Goal: Task Accomplishment & Management: Complete application form

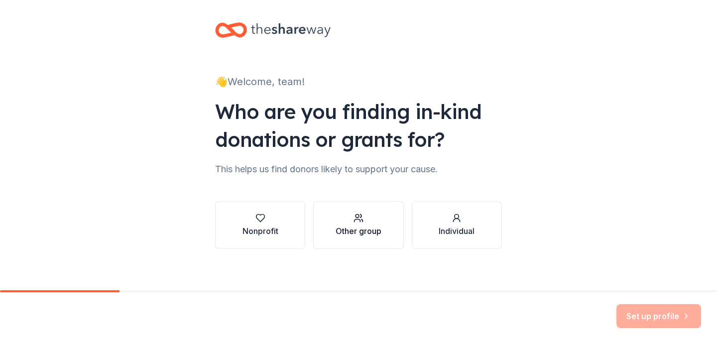
scroll to position [12, 0]
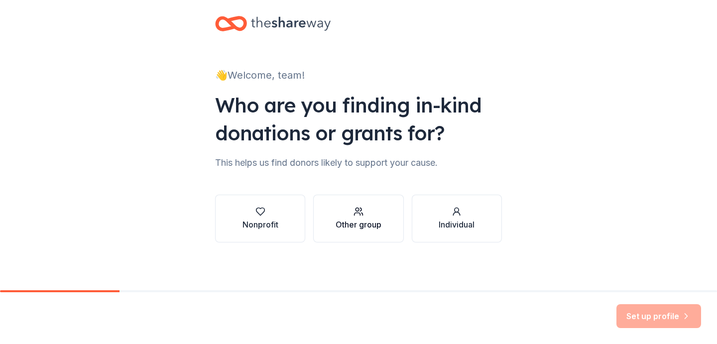
click at [368, 217] on div "Other group" at bounding box center [359, 219] width 46 height 24
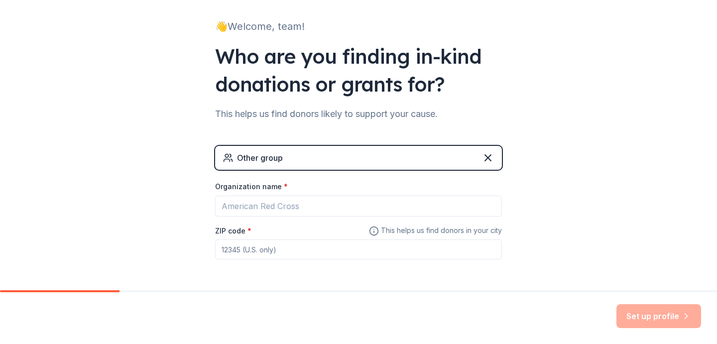
scroll to position [98, 0]
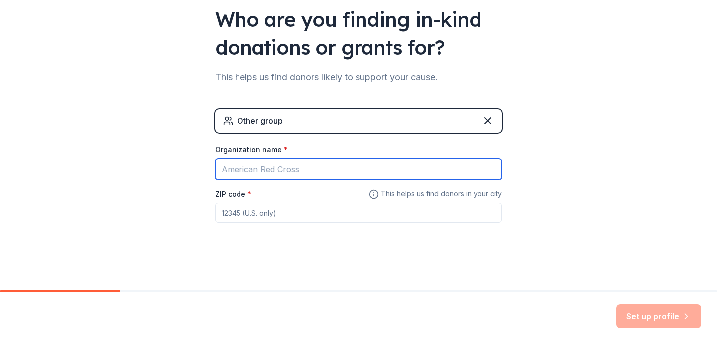
click at [412, 167] on input "Organization name *" at bounding box center [358, 169] width 287 height 21
type input "More or Less with [PERSON_NAME]"
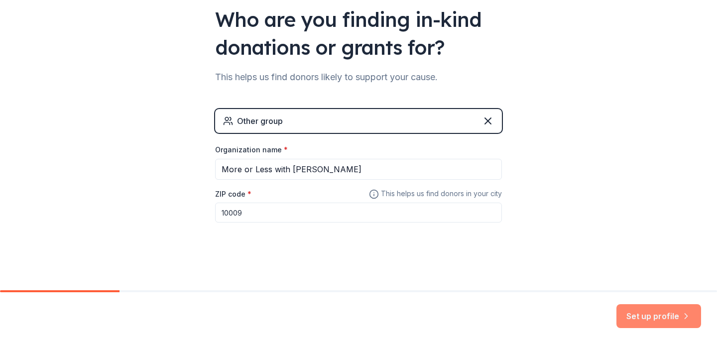
type input "10009"
click at [649, 311] on button "Set up profile" at bounding box center [659, 316] width 85 height 24
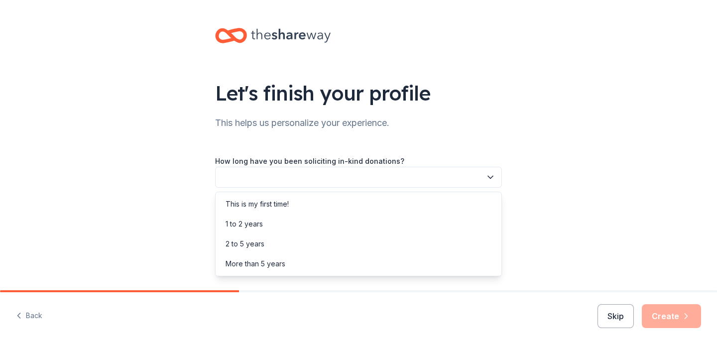
click at [320, 181] on button "button" at bounding box center [358, 177] width 287 height 21
click at [298, 203] on div "This is my first time!" at bounding box center [359, 204] width 282 height 20
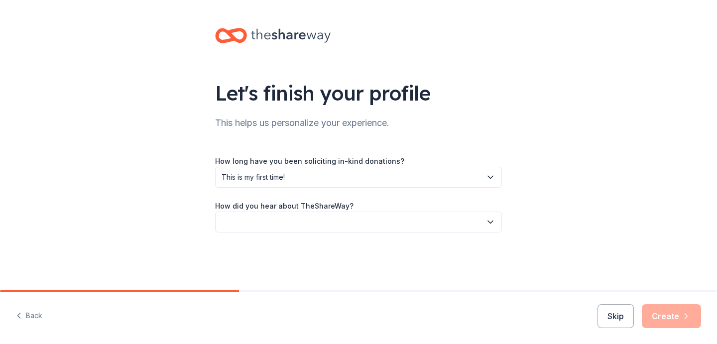
click at [294, 225] on button "button" at bounding box center [358, 222] width 287 height 21
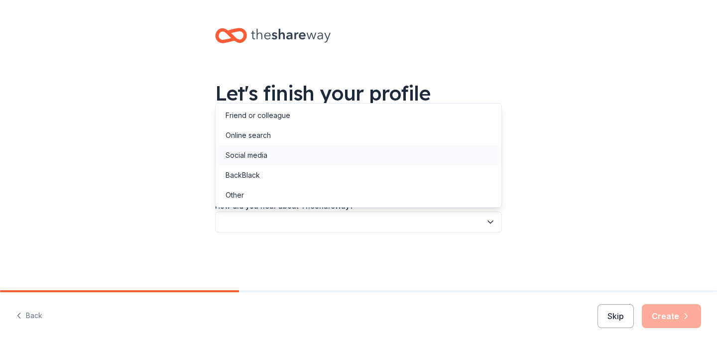
click at [314, 146] on div "Social media" at bounding box center [359, 155] width 282 height 20
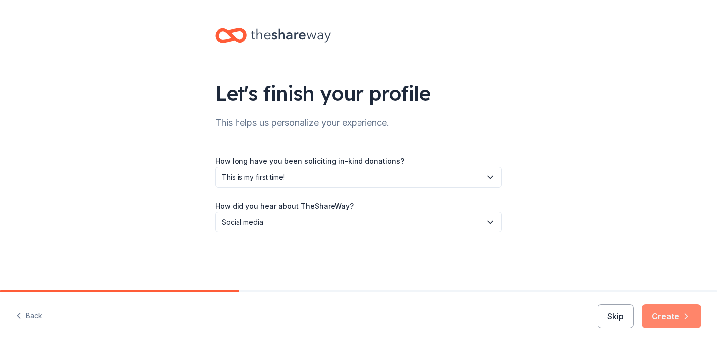
click at [672, 323] on button "Create" at bounding box center [671, 316] width 59 height 24
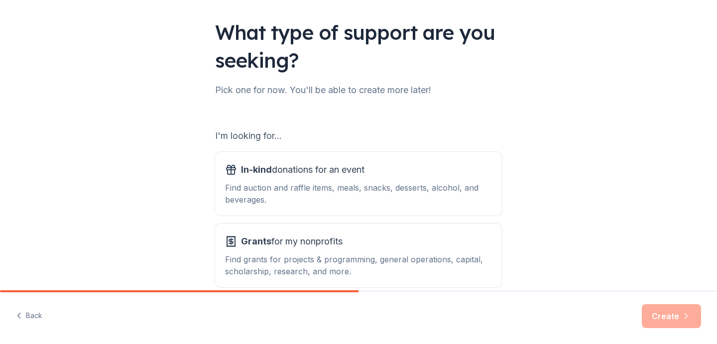
scroll to position [112, 0]
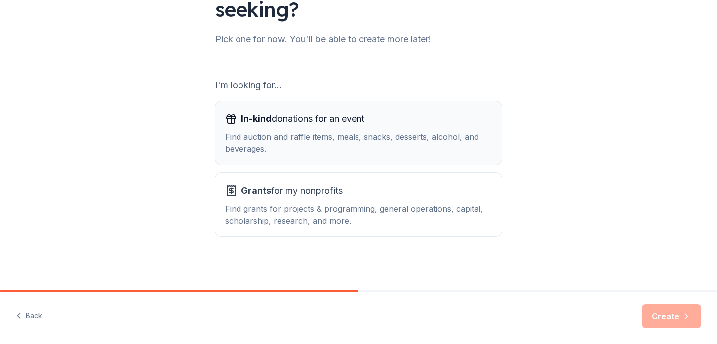
click at [434, 128] on div "In-kind donations for an event Find auction and raffle items, meals, snacks, de…" at bounding box center [358, 133] width 267 height 44
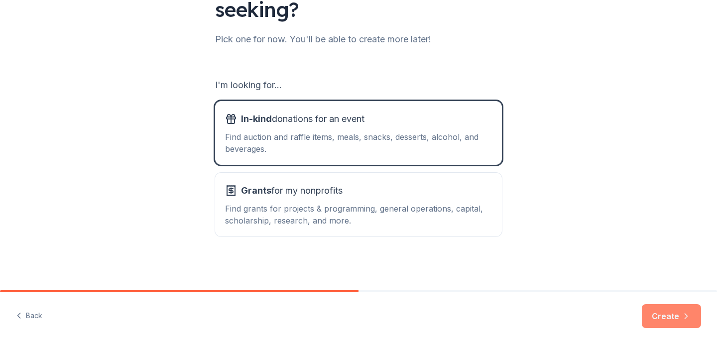
click at [683, 307] on button "Create" at bounding box center [671, 316] width 59 height 24
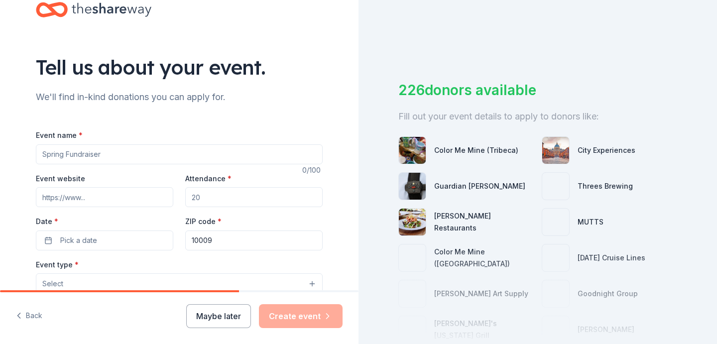
scroll to position [46, 0]
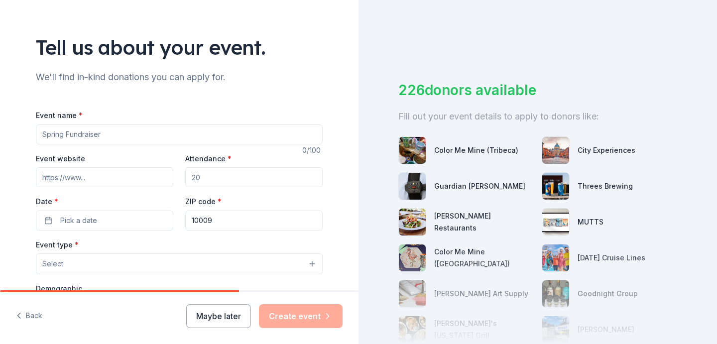
click at [253, 136] on input "Event name *" at bounding box center [179, 135] width 287 height 20
type input "An Evening with More or Less"
click at [312, 181] on input "Attendance *" at bounding box center [253, 177] width 137 height 20
type input "35"
click at [253, 238] on div "Event name * An Evening with More or Less 28 /100 Event website Attendance * 35…" at bounding box center [179, 339] width 287 height 460
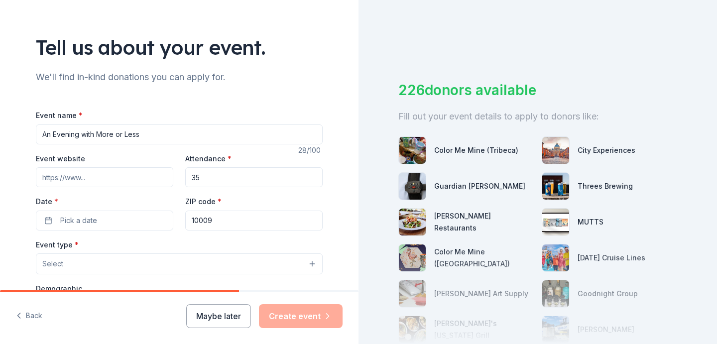
click at [251, 229] on input "10009" at bounding box center [253, 221] width 137 height 20
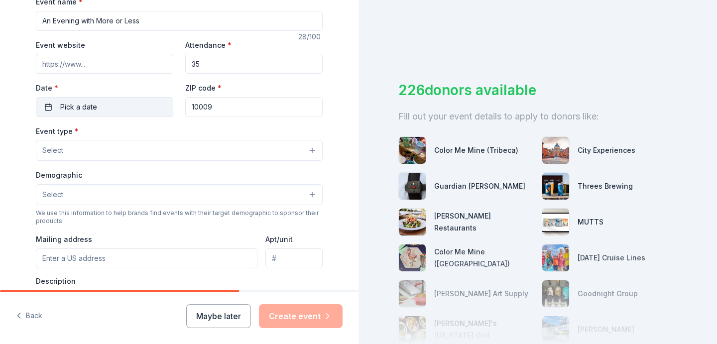
click at [132, 115] on button "Pick a date" at bounding box center [104, 107] width 137 height 20
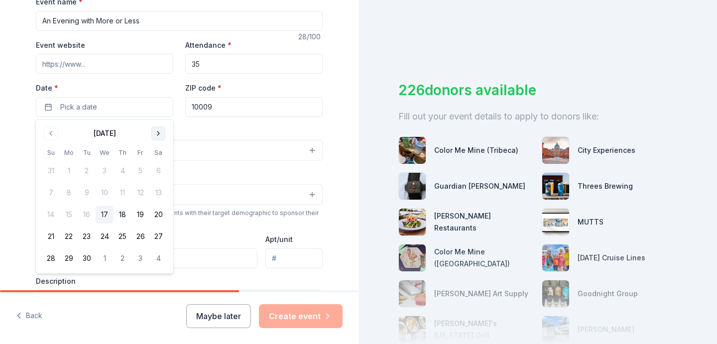
click at [161, 137] on button "Go to next month" at bounding box center [158, 134] width 14 height 14
click at [107, 189] on button "8" at bounding box center [105, 193] width 18 height 18
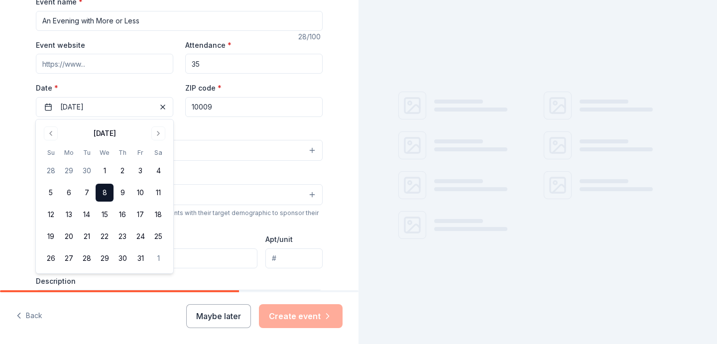
click at [231, 128] on div "Event type * Select" at bounding box center [179, 143] width 287 height 36
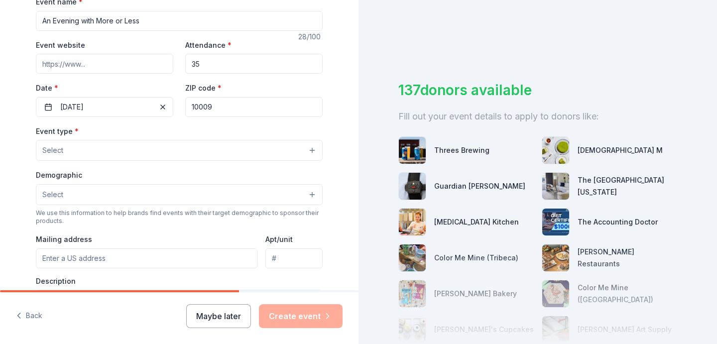
click at [210, 157] on button "Select" at bounding box center [179, 150] width 287 height 21
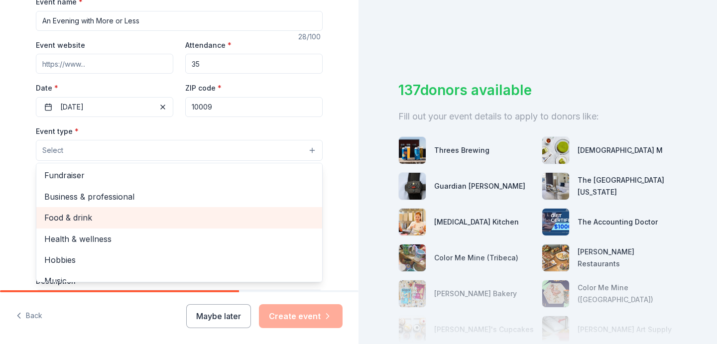
scroll to position [9, 0]
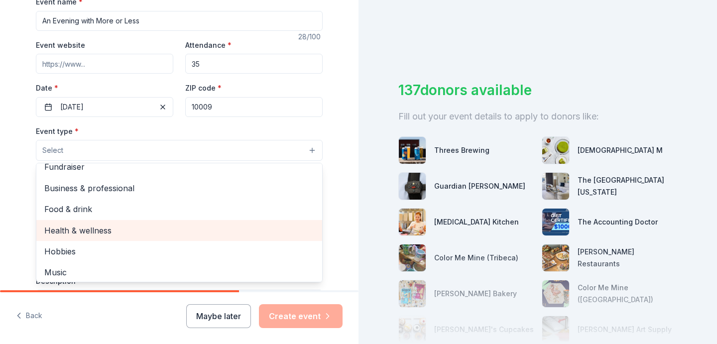
click at [156, 225] on span "Health & wellness" at bounding box center [179, 230] width 270 height 13
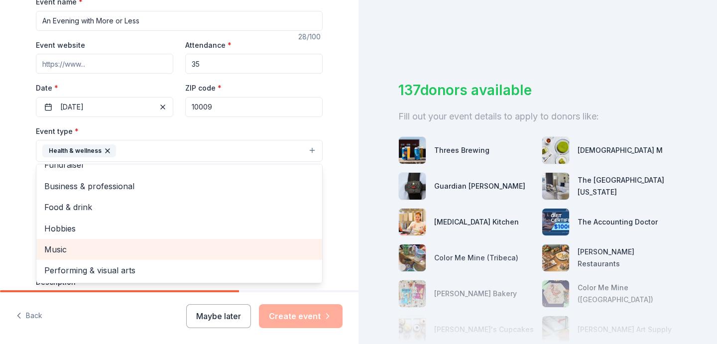
scroll to position [11, 0]
click at [136, 252] on span "Music" at bounding box center [179, 250] width 270 height 13
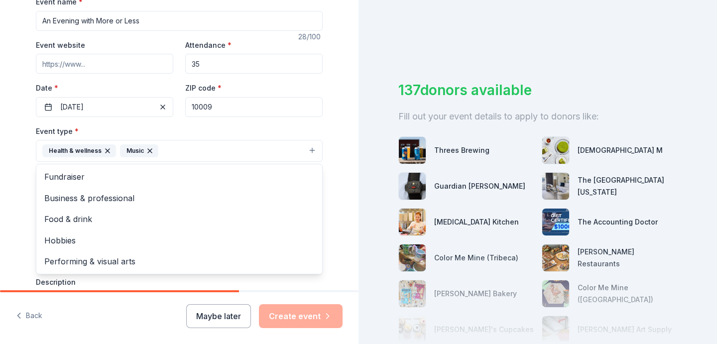
click at [14, 252] on div "Tell us about your event. We'll find in-kind donations you can apply for. Event…" at bounding box center [179, 173] width 359 height 664
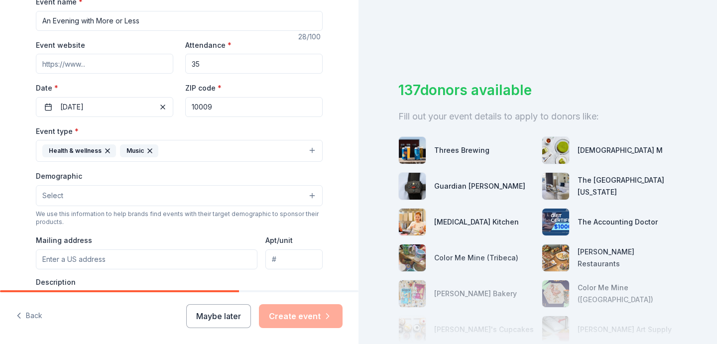
scroll to position [180, 0]
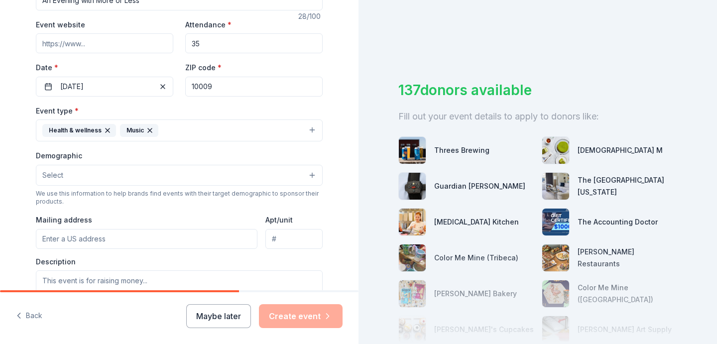
click at [141, 177] on button "Select" at bounding box center [179, 175] width 287 height 21
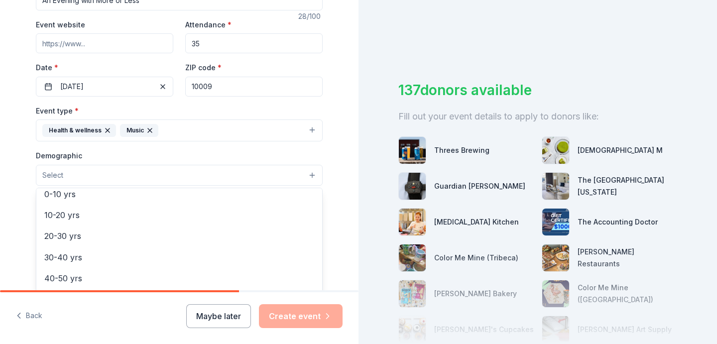
scroll to position [110, 0]
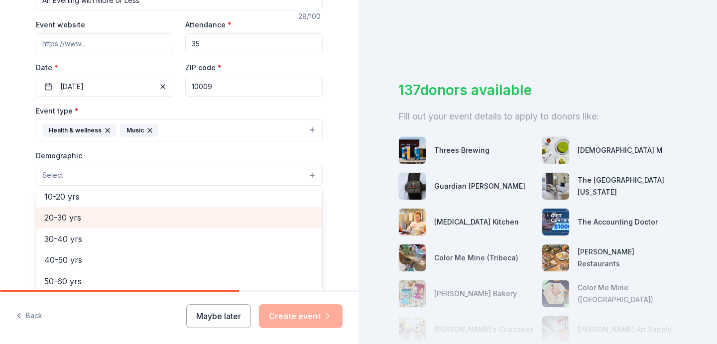
click at [92, 219] on span "20-30 yrs" at bounding box center [179, 217] width 270 height 13
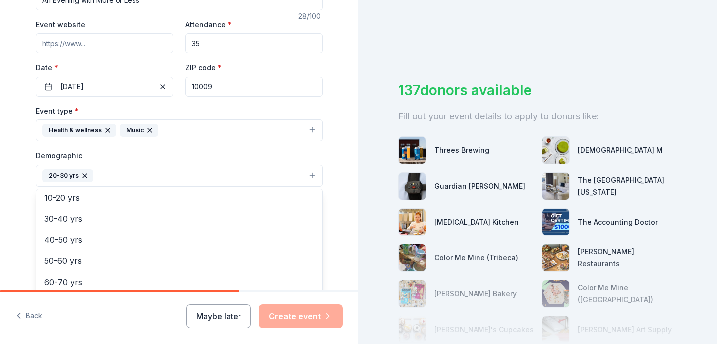
click at [6, 249] on div "Tell us about your event. We'll find in-kind donations you can apply for. Event…" at bounding box center [179, 152] width 359 height 665
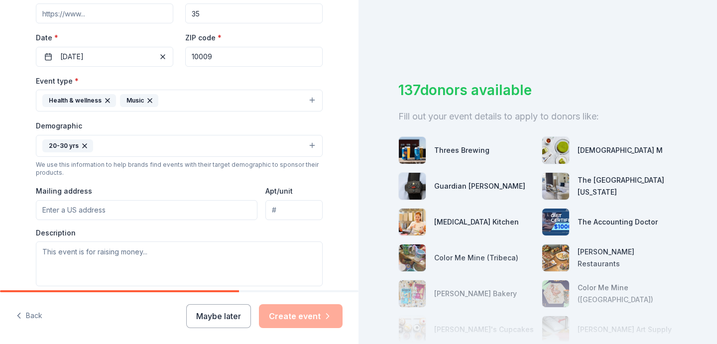
click at [100, 204] on input "Mailing address" at bounding box center [147, 210] width 222 height 20
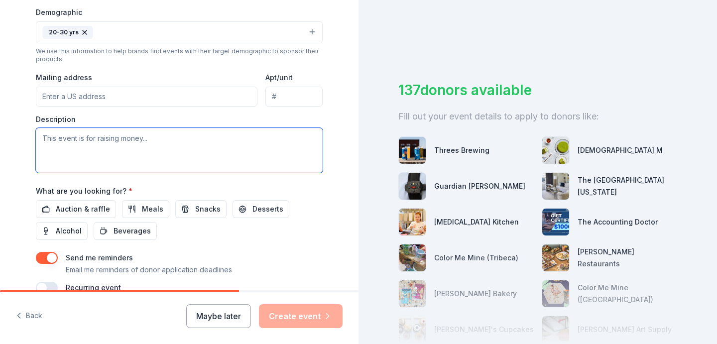
click at [168, 163] on textarea at bounding box center [179, 150] width 287 height 45
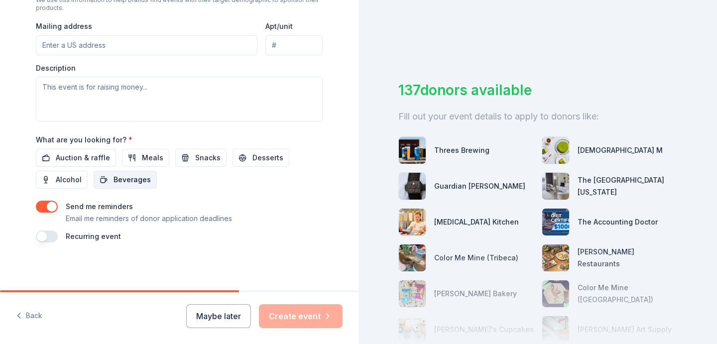
click at [118, 185] on span "Beverages" at bounding box center [132, 180] width 37 height 12
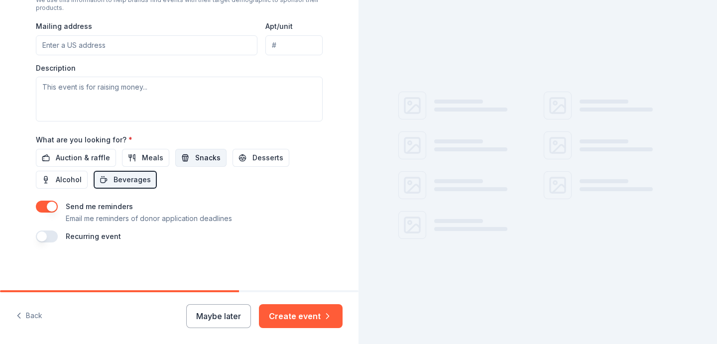
click at [193, 164] on button "Snacks" at bounding box center [200, 158] width 51 height 18
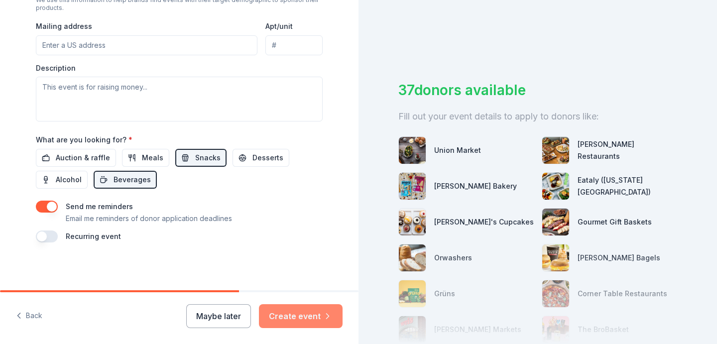
click at [279, 318] on button "Create event" at bounding box center [301, 316] width 84 height 24
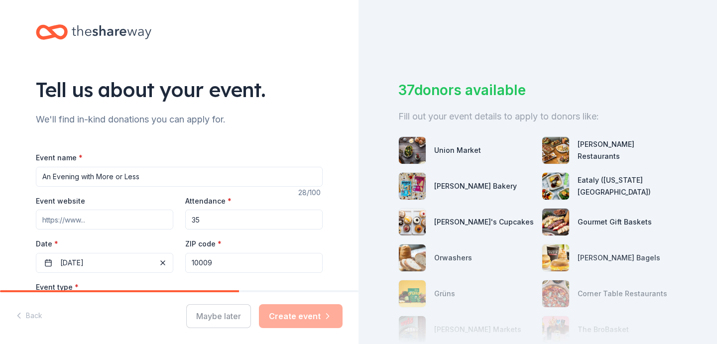
scroll to position [0, 0]
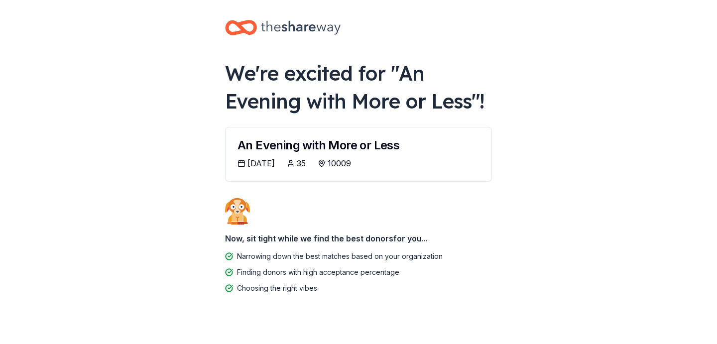
scroll to position [20, 0]
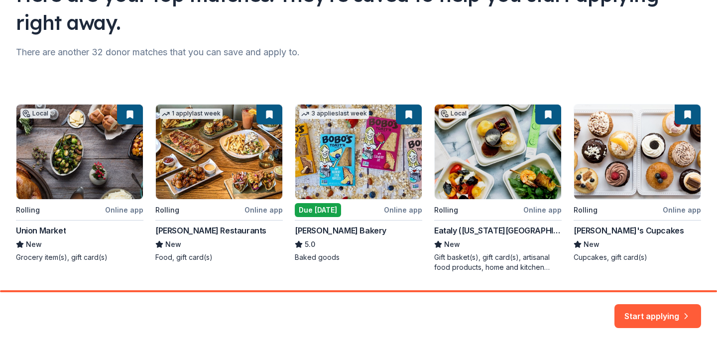
scroll to position [129, 0]
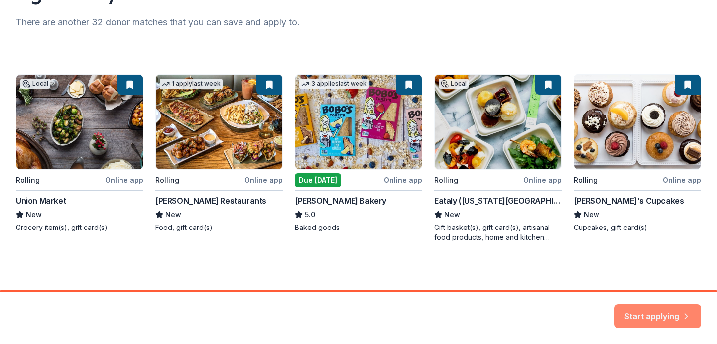
click at [632, 306] on button "Start applying" at bounding box center [658, 310] width 87 height 24
click at [630, 313] on div "Start applying" at bounding box center [658, 316] width 87 height 24
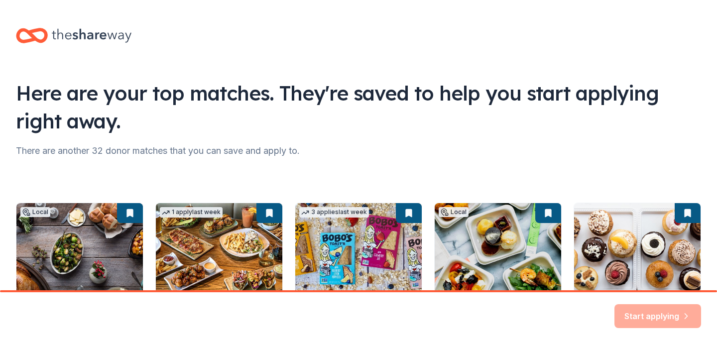
click at [615, 305] on div "Start applying" at bounding box center [658, 316] width 87 height 24
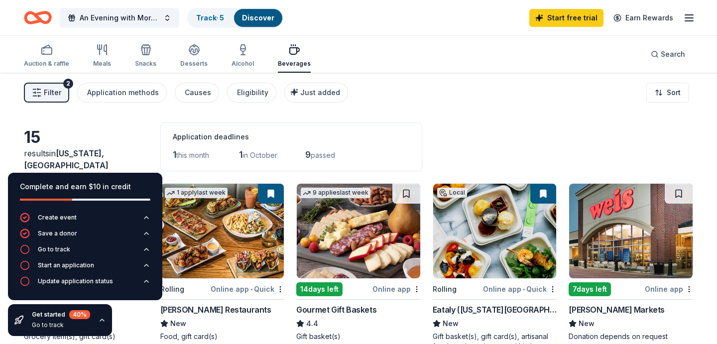
click at [145, 147] on div "15" at bounding box center [86, 138] width 125 height 20
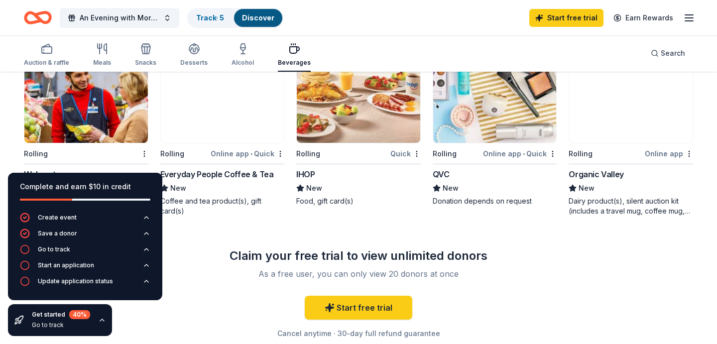
scroll to position [532, 0]
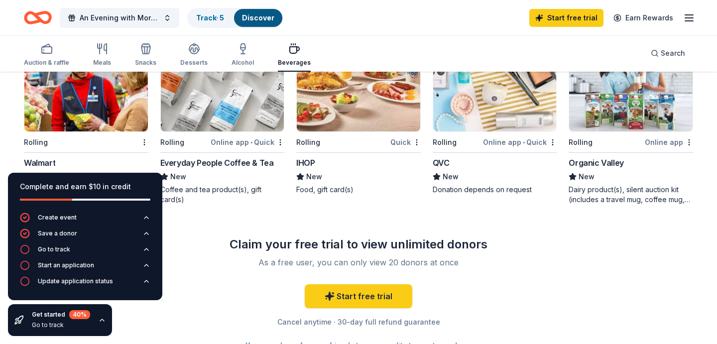
click at [239, 166] on div "Everyday People Coffee & Tea" at bounding box center [217, 163] width 114 height 12
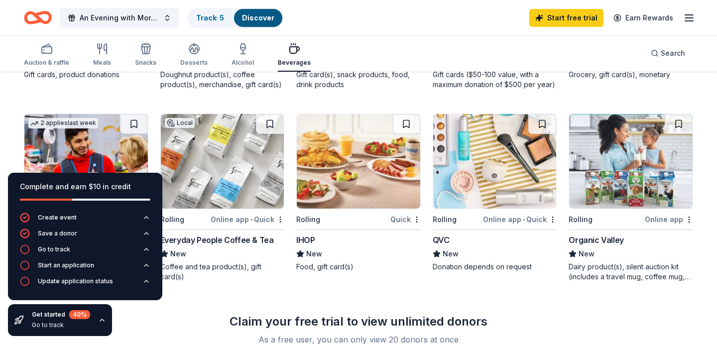
scroll to position [420, 0]
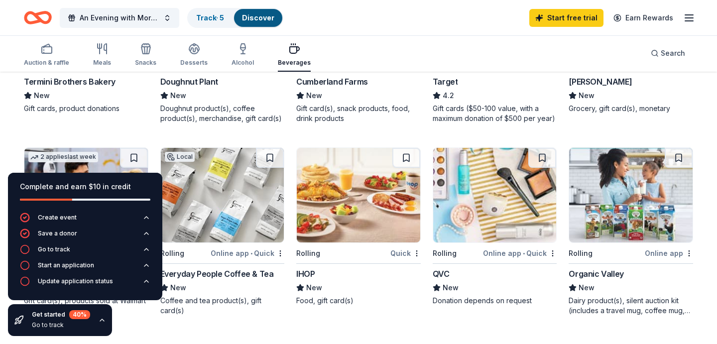
click at [256, 18] on link "Discover" at bounding box center [258, 17] width 32 height 8
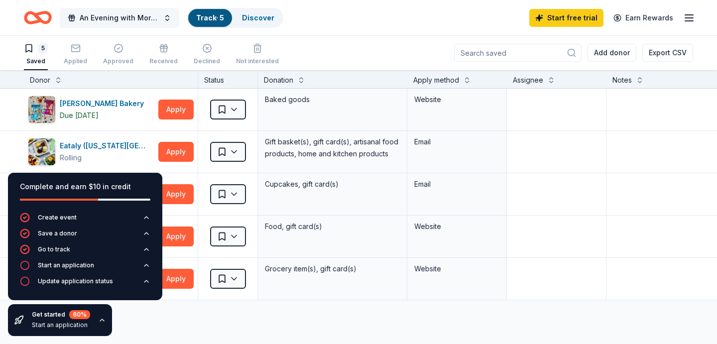
click at [142, 12] on span "An Evening with More or Less" at bounding box center [120, 18] width 80 height 12
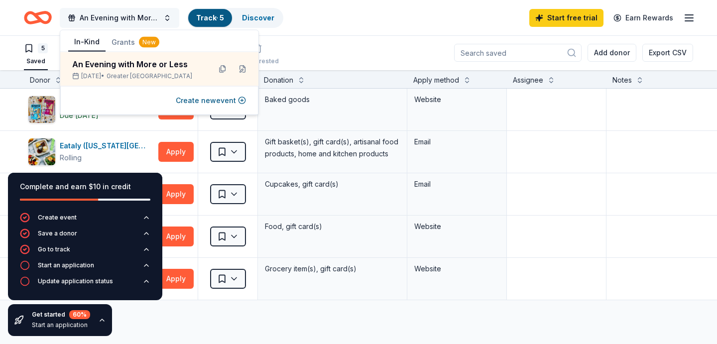
click at [142, 12] on span "An Evening with More or Less" at bounding box center [120, 18] width 80 height 12
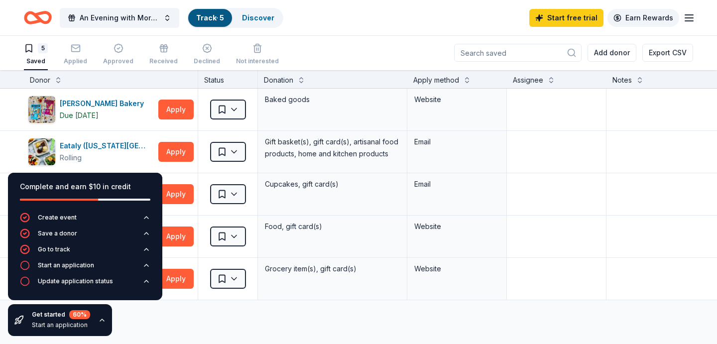
click at [679, 19] on link "Earn Rewards" at bounding box center [644, 18] width 72 height 18
click at [689, 18] on line "button" at bounding box center [689, 18] width 8 height 0
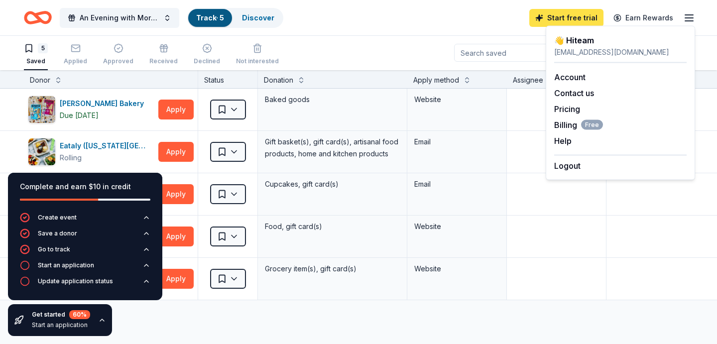
click at [556, 13] on link "Start free trial" at bounding box center [567, 18] width 74 height 18
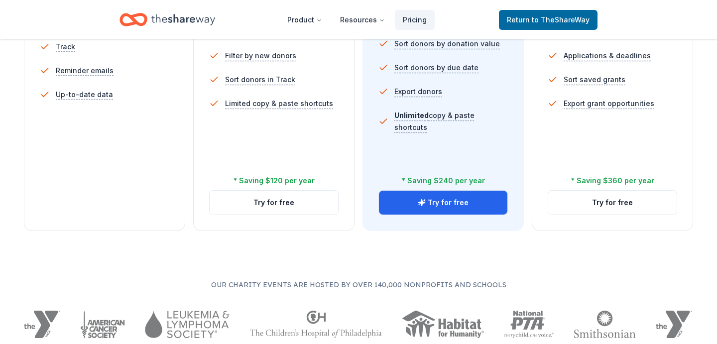
click at [61, 199] on div "Free Current Come see what we're all about. Free 5 profile views / month Limite…" at bounding box center [104, 27] width 161 height 409
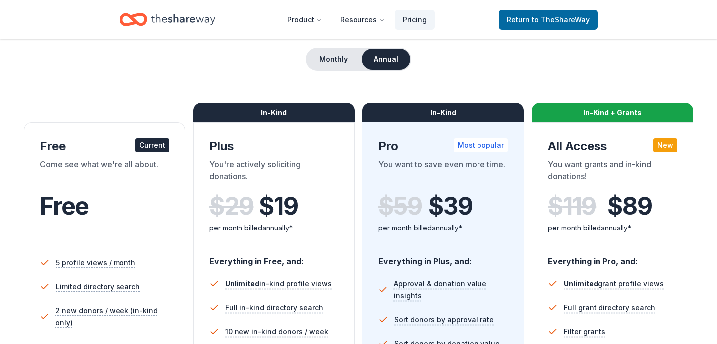
click at [146, 154] on div "Free Current" at bounding box center [105, 146] width 130 height 16
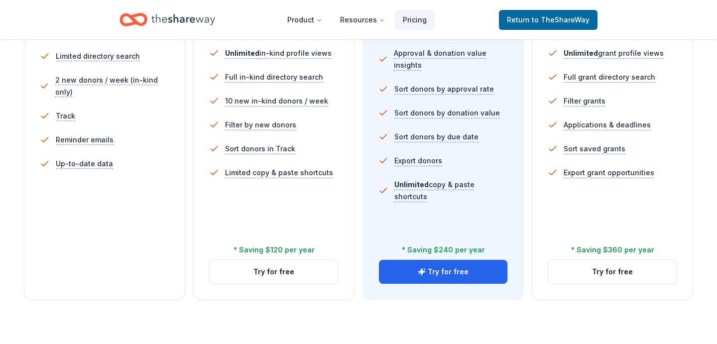
click at [123, 203] on div "5 profile views / month Limited directory search 2 new donors / week (in-kind o…" at bounding box center [105, 135] width 130 height 239
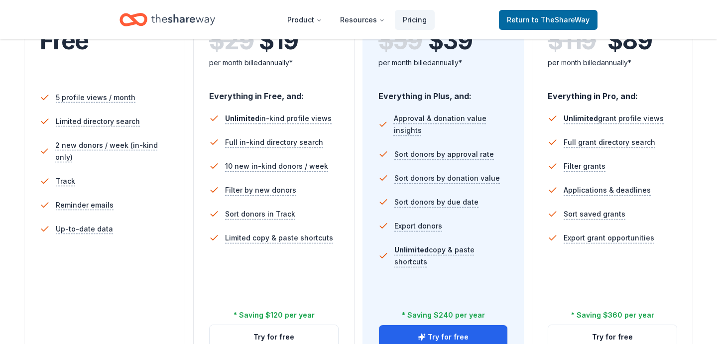
scroll to position [279, 0]
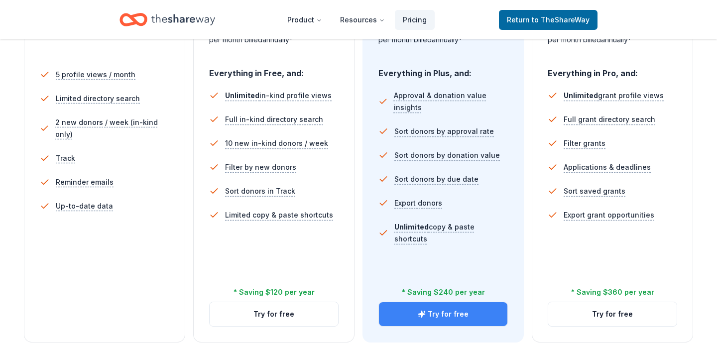
click at [406, 312] on button "Try for free" at bounding box center [443, 314] width 129 height 24
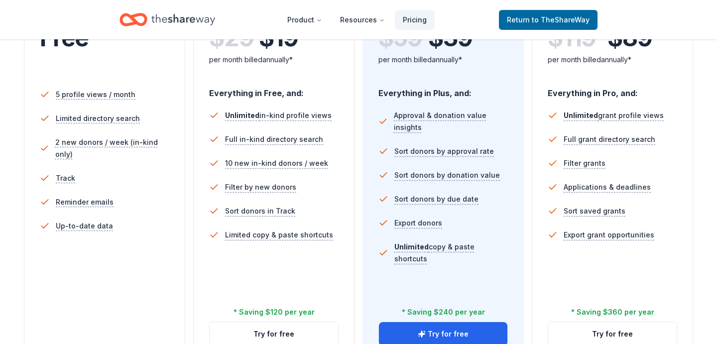
scroll to position [329, 0]
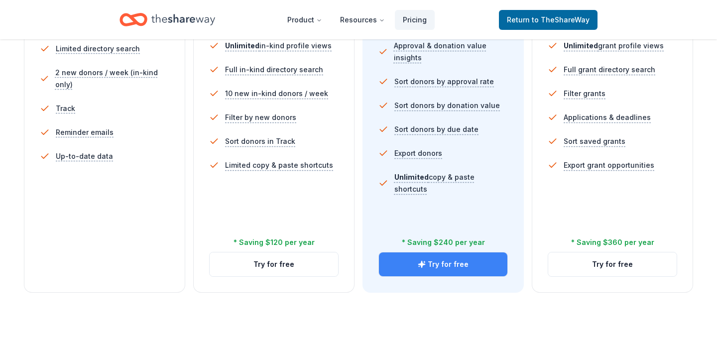
click at [422, 274] on button "Try for free" at bounding box center [443, 265] width 129 height 24
click at [415, 260] on button "Try for free" at bounding box center [443, 265] width 129 height 24
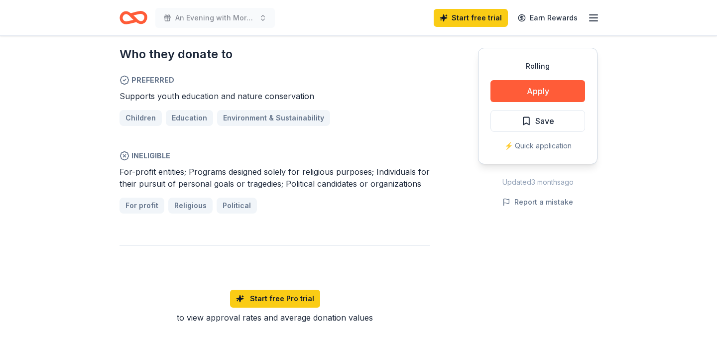
scroll to position [562, 0]
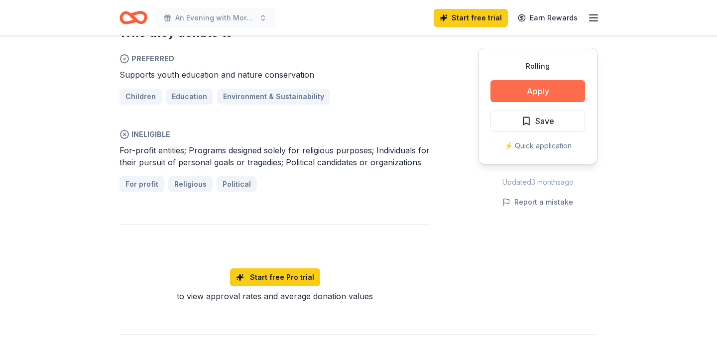
click at [537, 101] on button "Apply" at bounding box center [538, 91] width 95 height 22
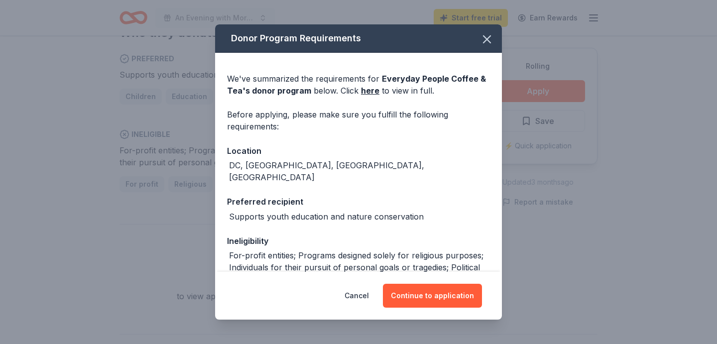
scroll to position [54, 0]
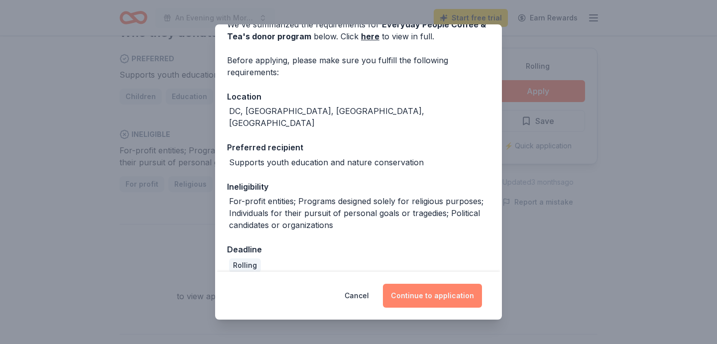
click at [428, 294] on button "Continue to application" at bounding box center [432, 296] width 99 height 24
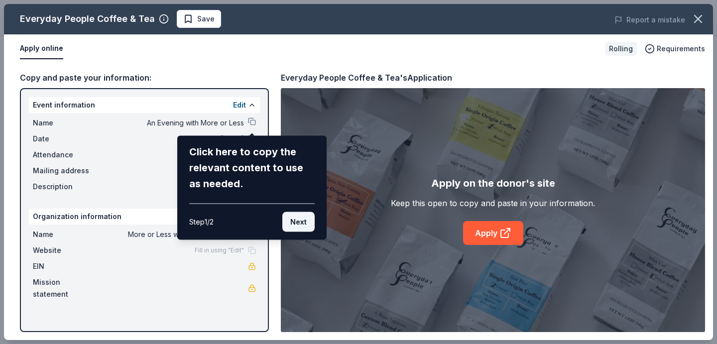
click at [305, 218] on button "Next" at bounding box center [298, 222] width 32 height 20
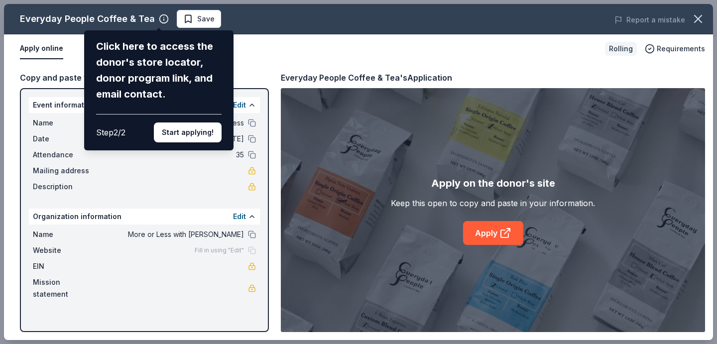
click at [481, 234] on div "Everyday People Coffee & Tea Click here to access the donor's store locator, do…" at bounding box center [358, 172] width 709 height 336
click at [478, 231] on div "Everyday People Coffee & Tea Click here to access the donor's store locator, do…" at bounding box center [358, 172] width 709 height 336
click at [174, 137] on button "Start applying!" at bounding box center [188, 133] width 68 height 20
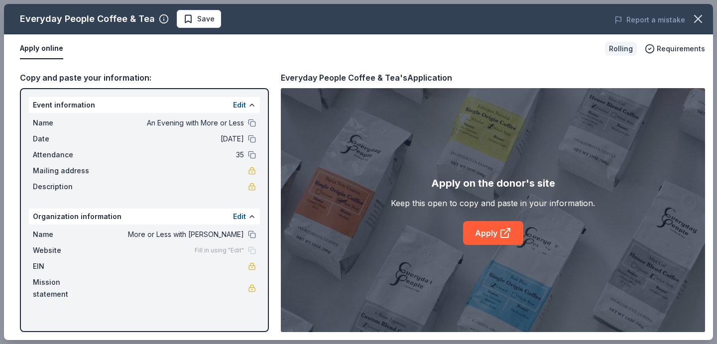
click at [485, 225] on div "Everyday People Coffee & Tea Save Report a mistake Apply online Rolling Require…" at bounding box center [358, 172] width 709 height 336
click at [500, 234] on div "Everyday People Coffee & Tea Save Report a mistake Apply online Rolling Require…" at bounding box center [358, 172] width 709 height 336
click at [508, 233] on div "Everyday People Coffee & Tea Save Report a mistake Apply online Rolling Require…" at bounding box center [358, 172] width 709 height 336
click at [383, 221] on div "Apply on the donor's site Keep this open to copy and paste in your information.…" at bounding box center [493, 210] width 424 height 244
click at [512, 226] on link "Apply" at bounding box center [493, 233] width 60 height 24
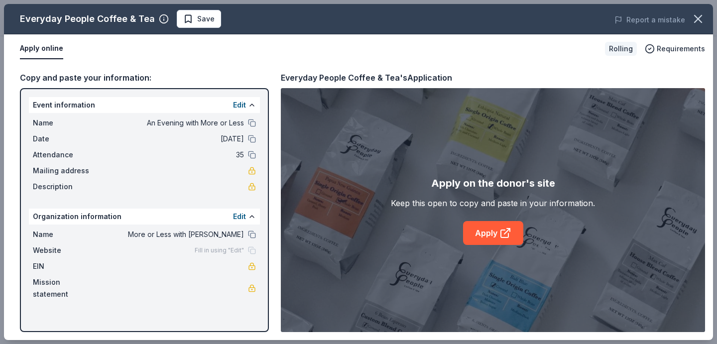
click at [253, 249] on div "Fill in using "Edit"" at bounding box center [225, 251] width 61 height 8
click at [242, 220] on button "Edit" at bounding box center [239, 217] width 13 height 12
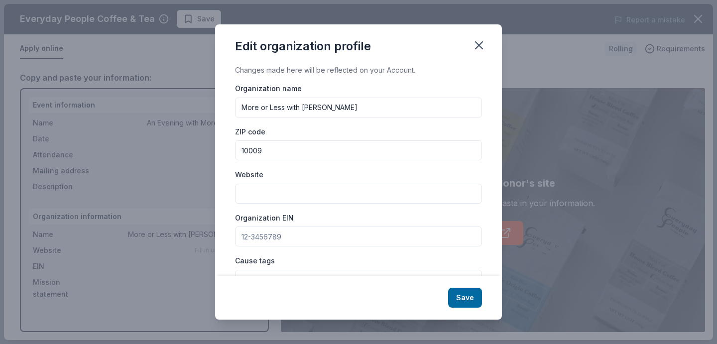
click at [298, 187] on input "Website" at bounding box center [358, 194] width 247 height 20
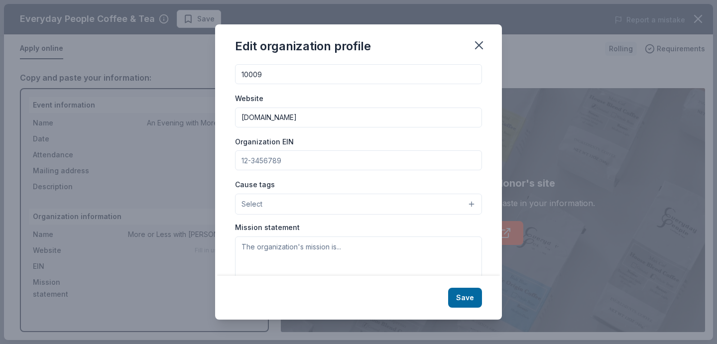
scroll to position [86, 0]
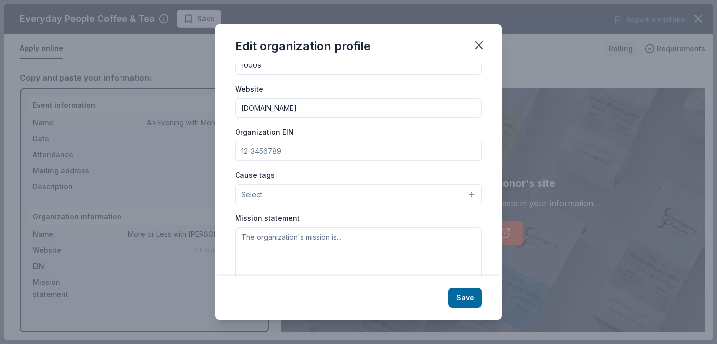
type input "www.moreorlesswithjess.com"
click at [391, 168] on div "Organization name More or Less with Jess ZIP code 10009 Website www.moreorlessw…" at bounding box center [358, 146] width 247 height 299
click at [381, 198] on button "Select" at bounding box center [358, 194] width 247 height 21
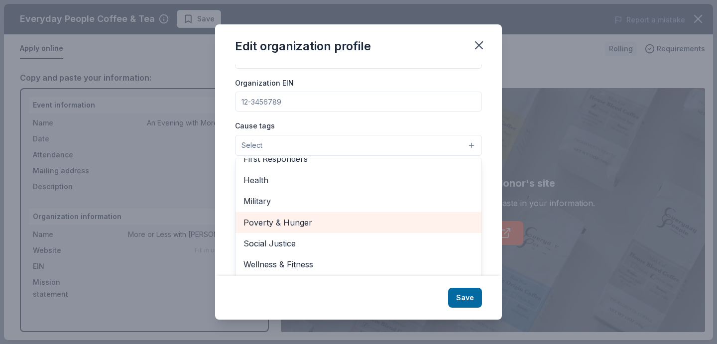
scroll to position [136, 0]
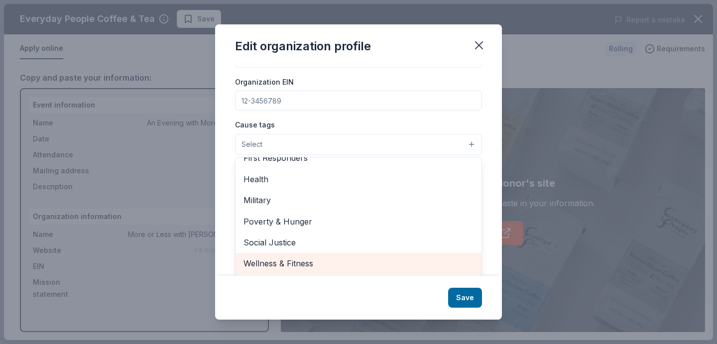
click at [327, 262] on span "Wellness & Fitness" at bounding box center [359, 263] width 230 height 13
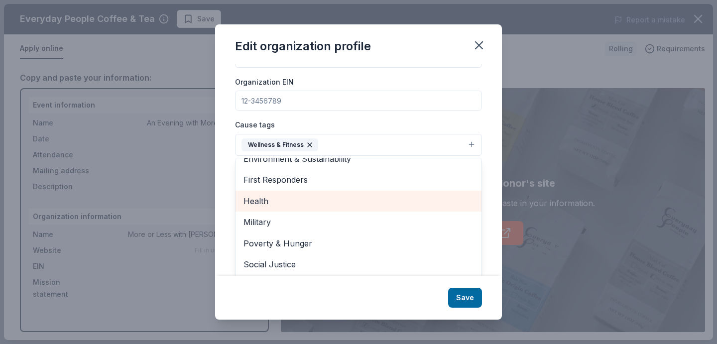
click at [323, 205] on span "Health" at bounding box center [359, 201] width 230 height 13
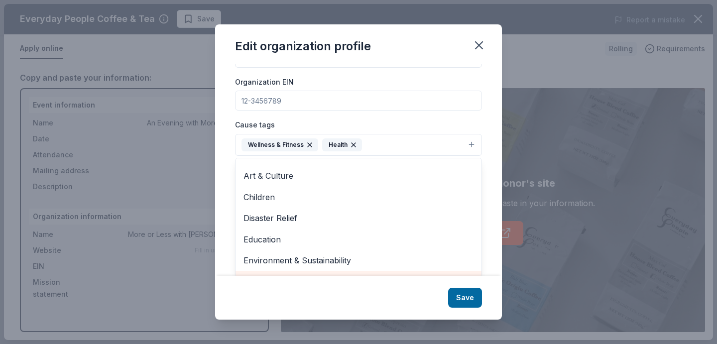
scroll to position [0, 0]
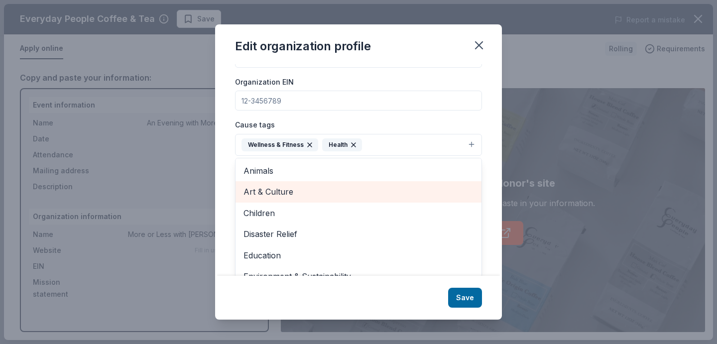
click at [317, 192] on span "Art & Culture" at bounding box center [359, 191] width 230 height 13
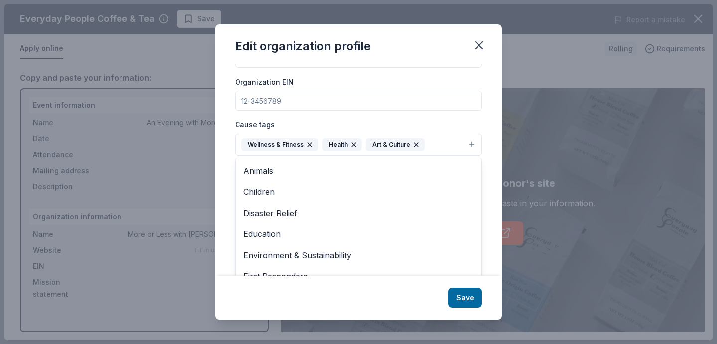
click at [457, 115] on div "Organization name More or Less with Jess ZIP code 10009 Website www.moreorlessw…" at bounding box center [358, 96] width 247 height 300
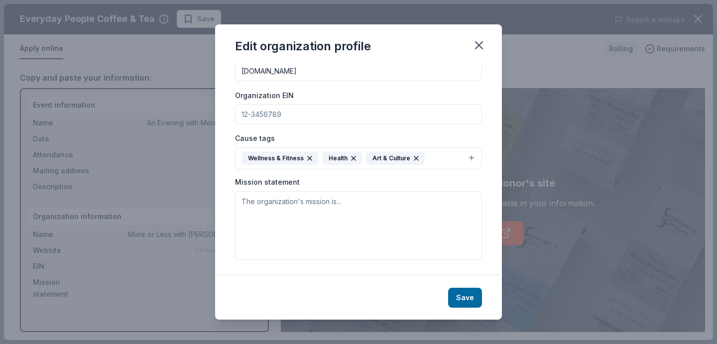
scroll to position [122, 0]
click at [455, 302] on button "Save" at bounding box center [465, 298] width 34 height 20
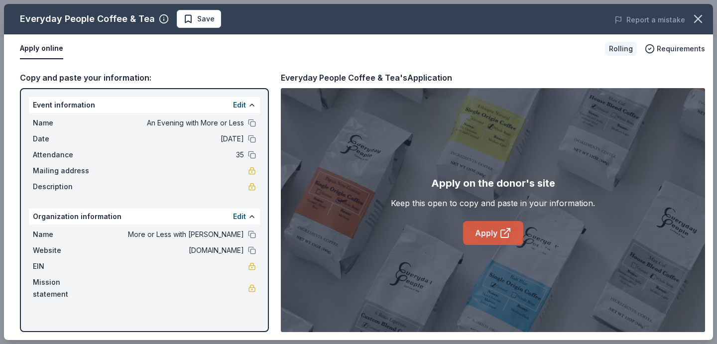
click at [491, 225] on link "Apply" at bounding box center [493, 233] width 60 height 24
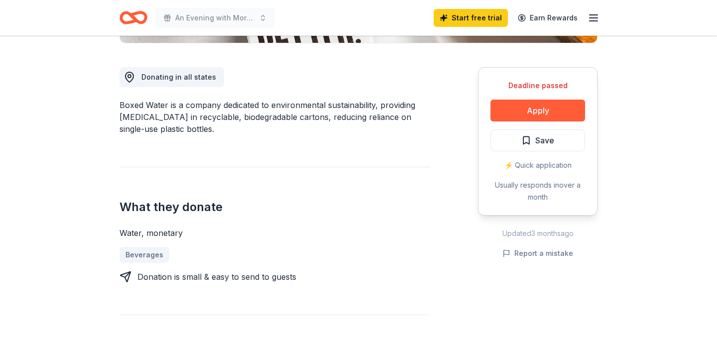
scroll to position [260, 0]
click at [546, 108] on button "Apply" at bounding box center [538, 110] width 95 height 22
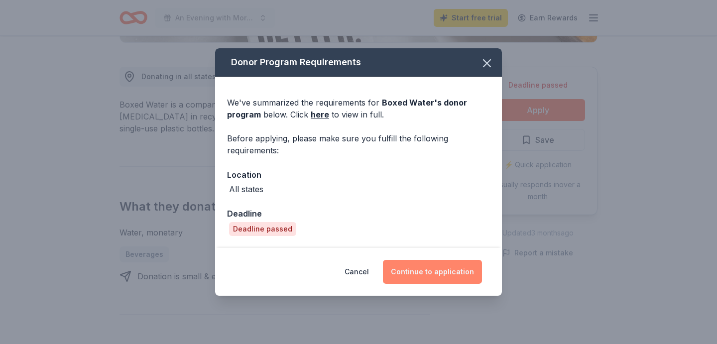
click at [424, 273] on button "Continue to application" at bounding box center [432, 272] width 99 height 24
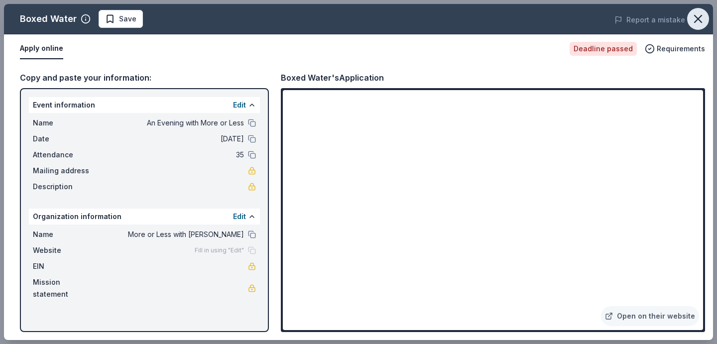
click at [700, 18] on icon "button" at bounding box center [698, 19] width 14 height 14
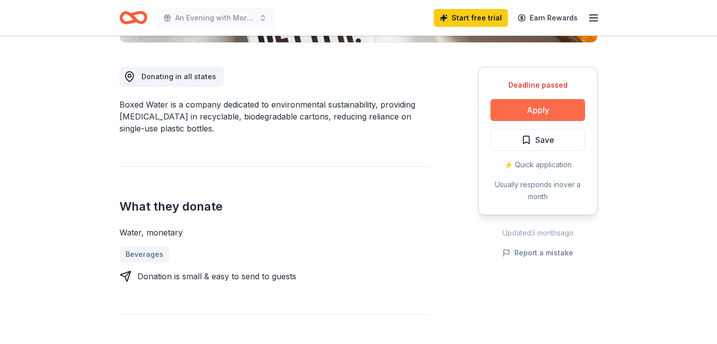
click at [538, 108] on button "Apply" at bounding box center [538, 110] width 95 height 22
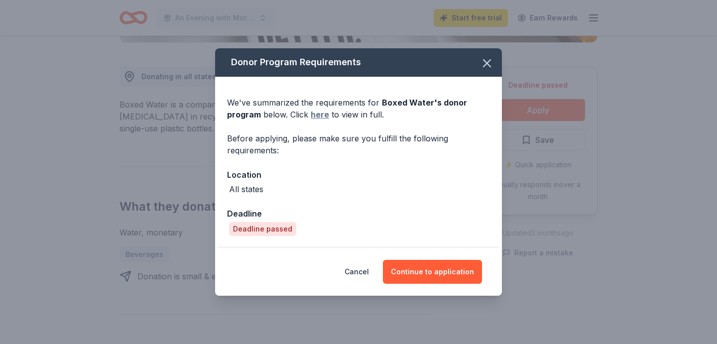
click at [317, 112] on link "here" at bounding box center [320, 115] width 18 height 12
